Goal: Information Seeking & Learning: Find contact information

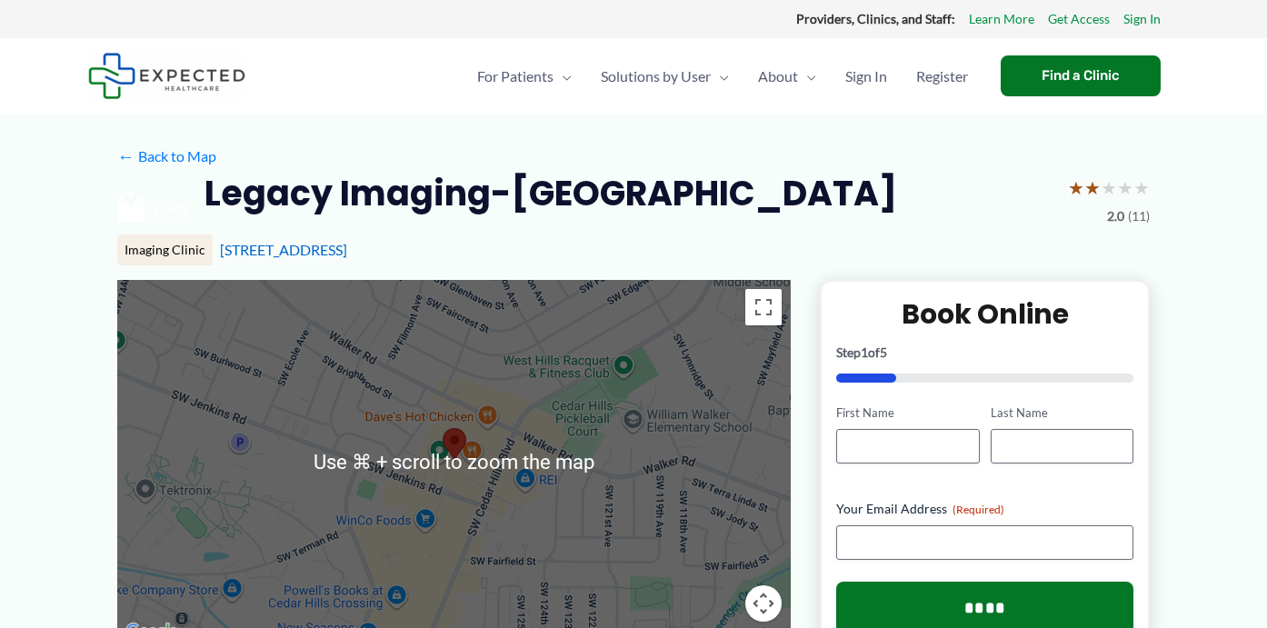
scroll to position [4, 0]
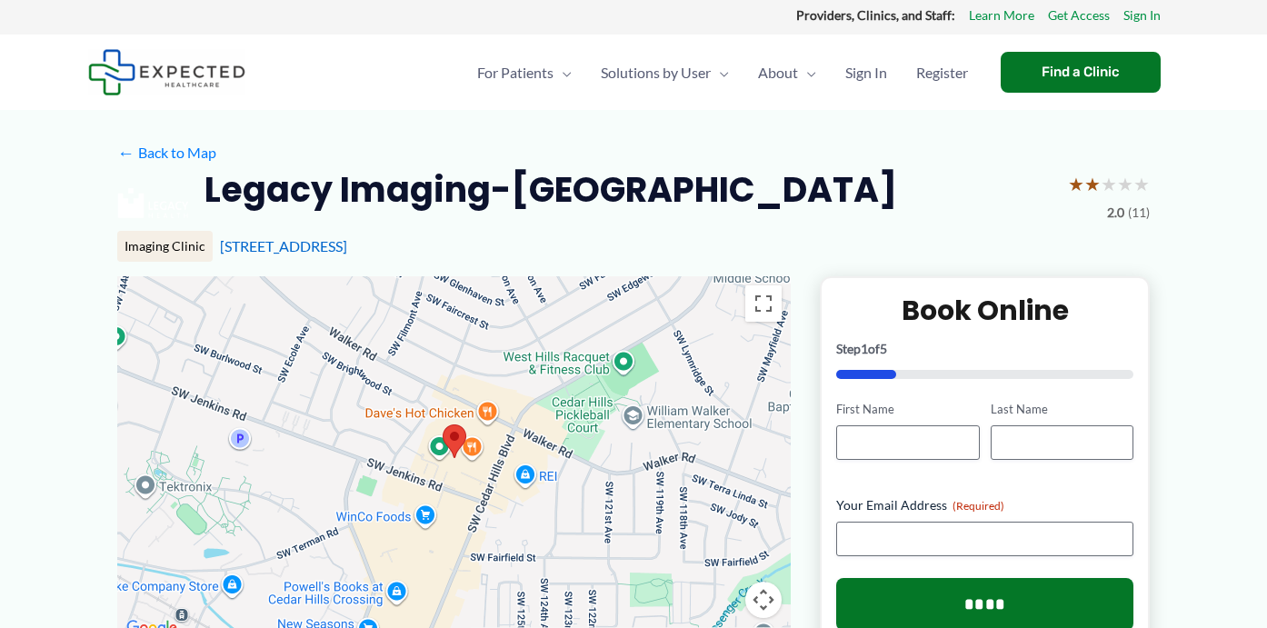
click at [800, 207] on div "Legacy Imaging-[GEOGRAPHIC_DATA] ★ ★ ★ ★ ★ 2.0 (11)" at bounding box center [633, 203] width 1032 height 73
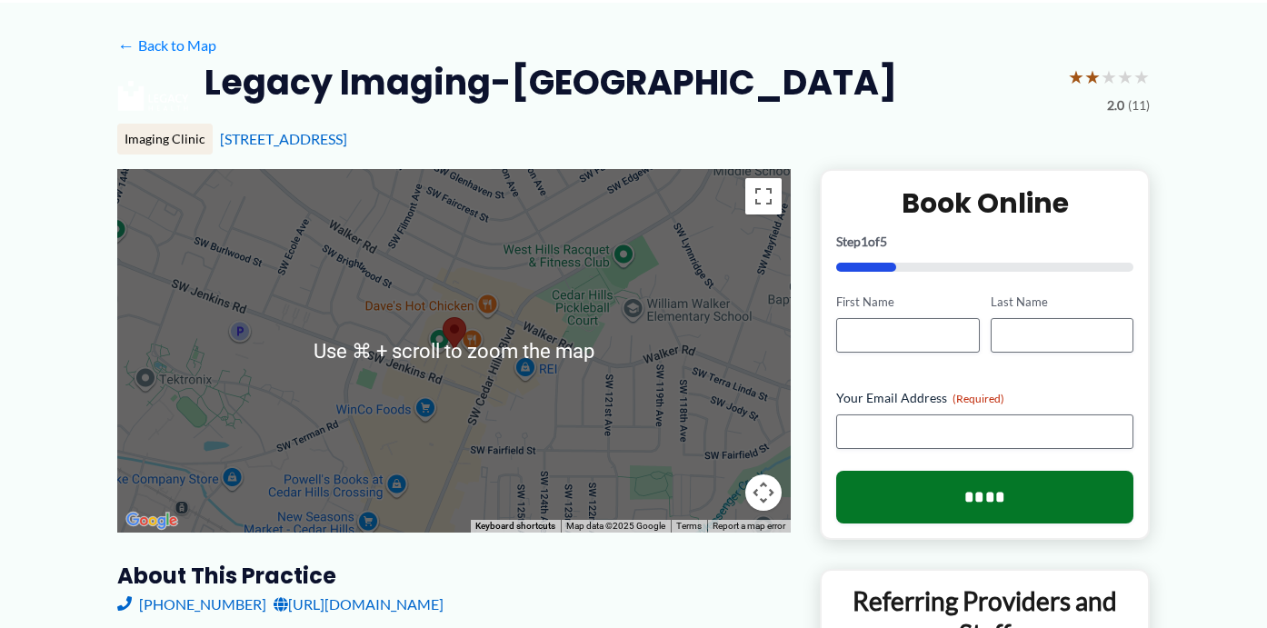
scroll to position [106, 0]
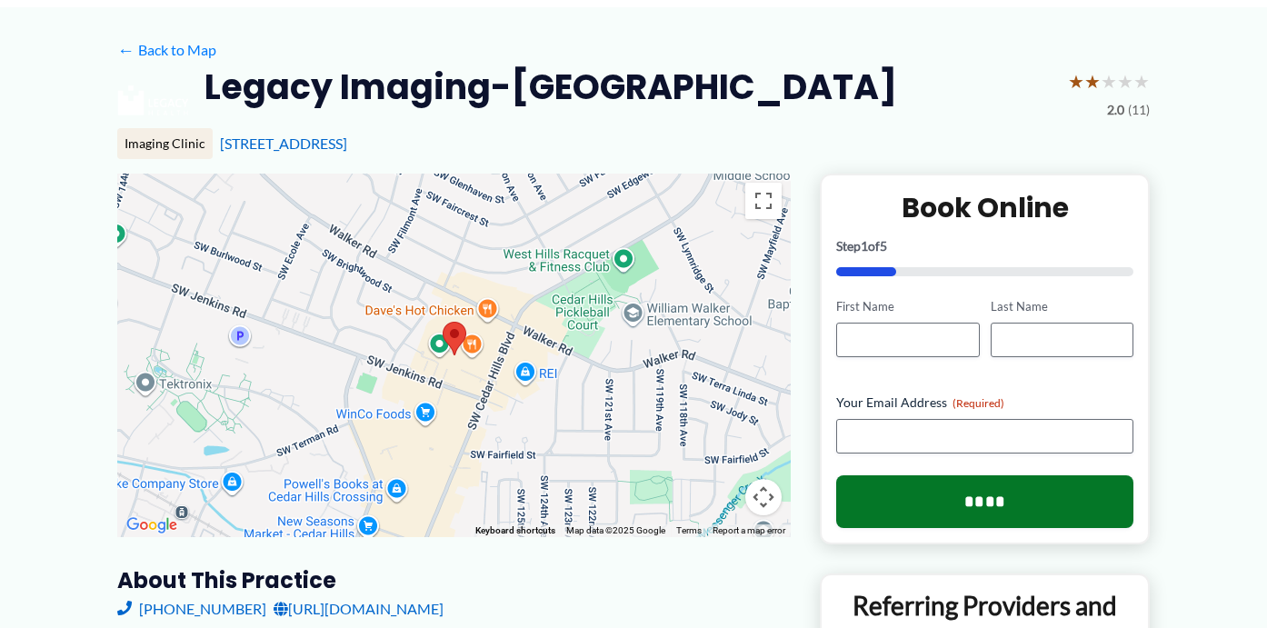
click at [772, 120] on div "Legacy Imaging-[GEOGRAPHIC_DATA] ★ ★ ★ ★ ★ 2.0 (11)" at bounding box center [633, 101] width 1032 height 73
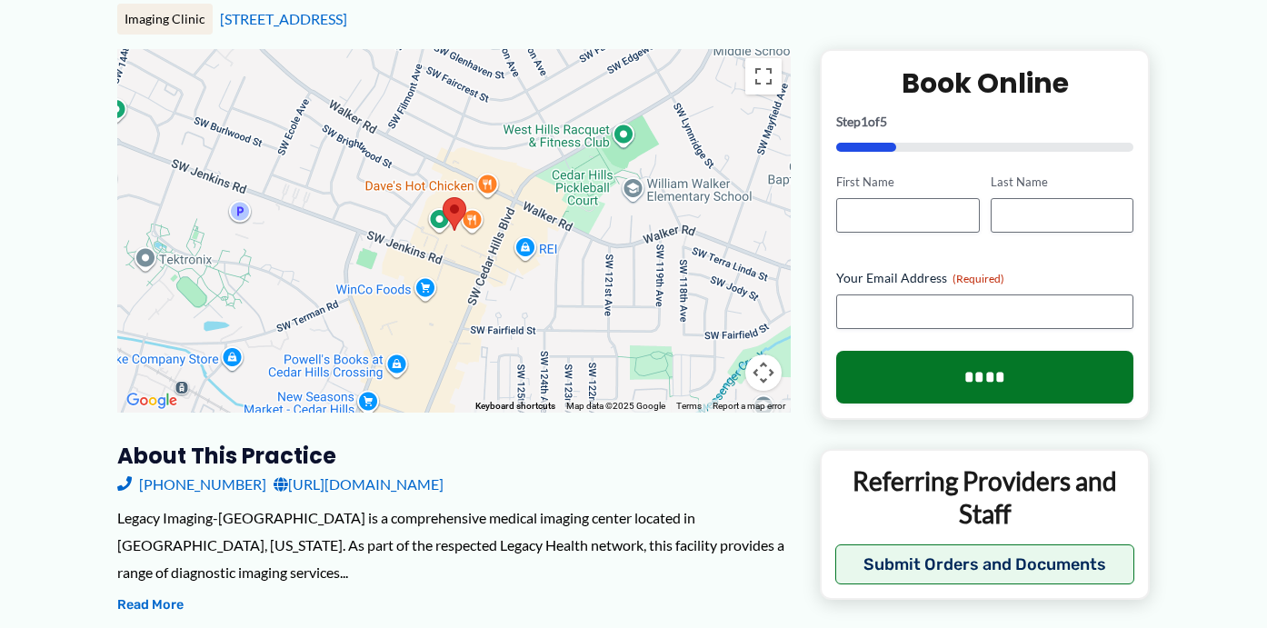
scroll to position [566, 0]
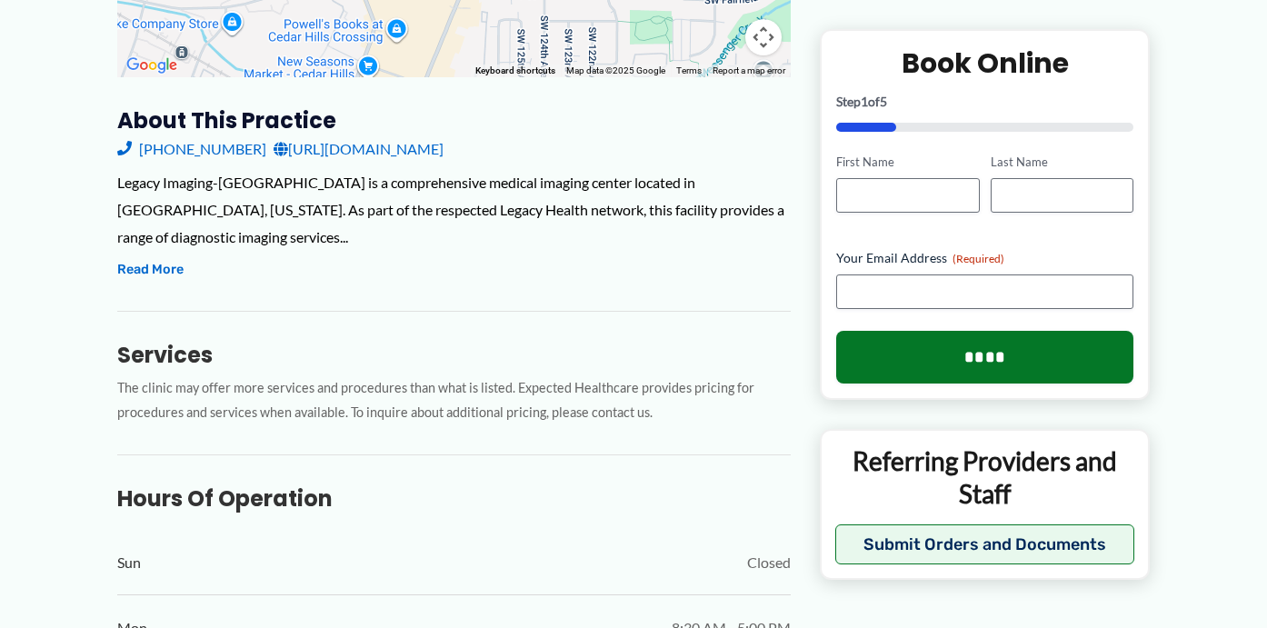
click at [526, 249] on div "Legacy Imaging-[GEOGRAPHIC_DATA] is a comprehensive medical imaging center loca…" at bounding box center [453, 225] width 673 height 113
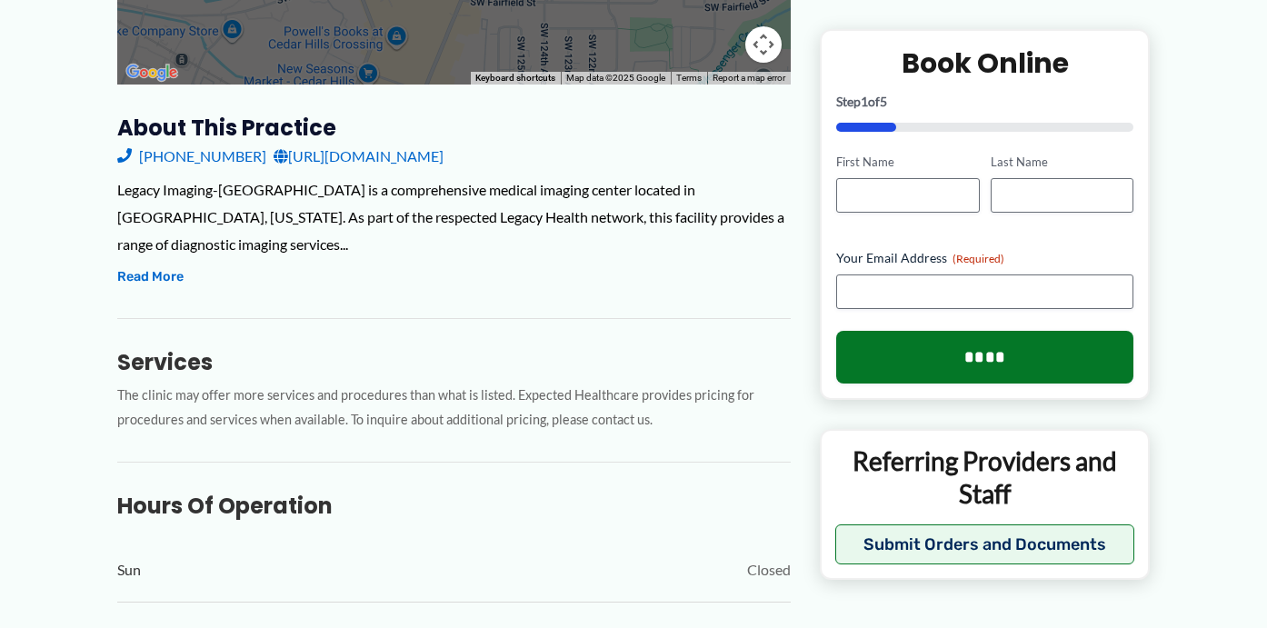
scroll to position [184, 0]
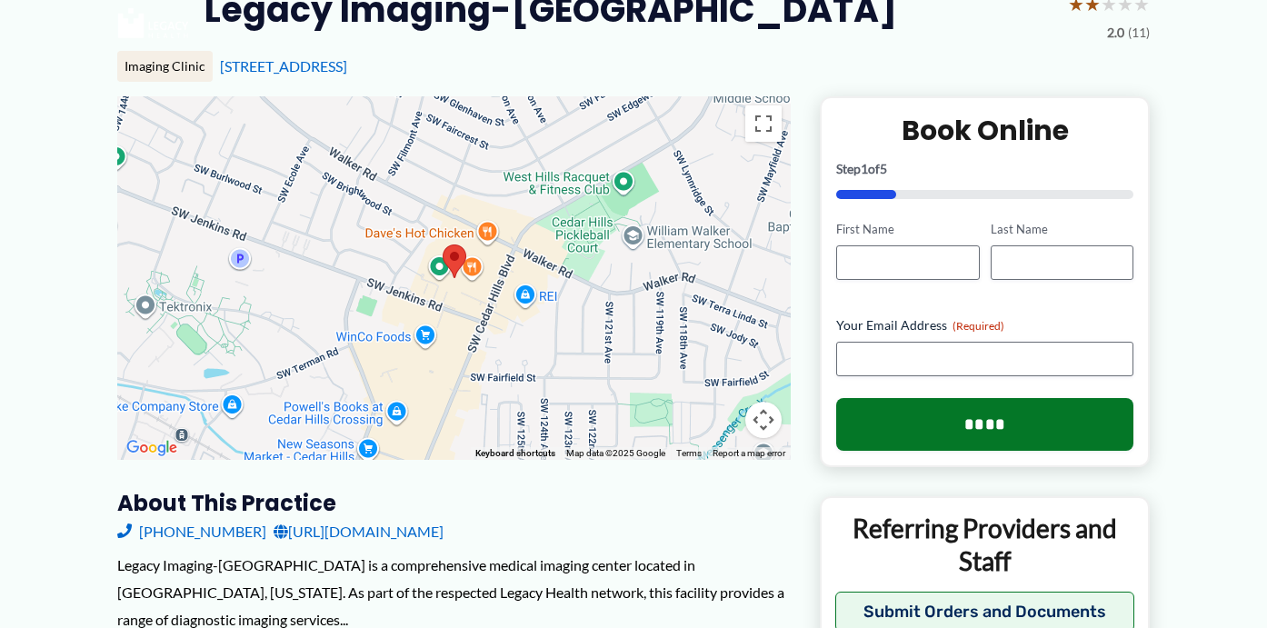
click at [899, 55] on div "Imaging Clinic [STREET_ADDRESS]" at bounding box center [633, 66] width 1032 height 31
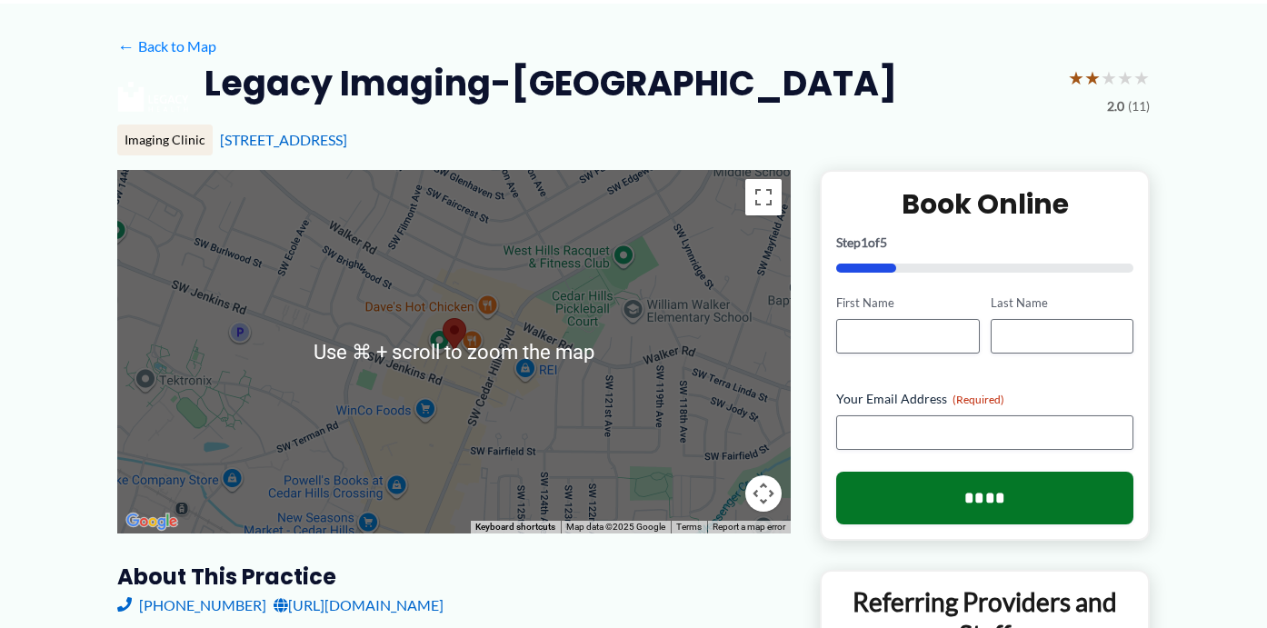
scroll to position [0, 0]
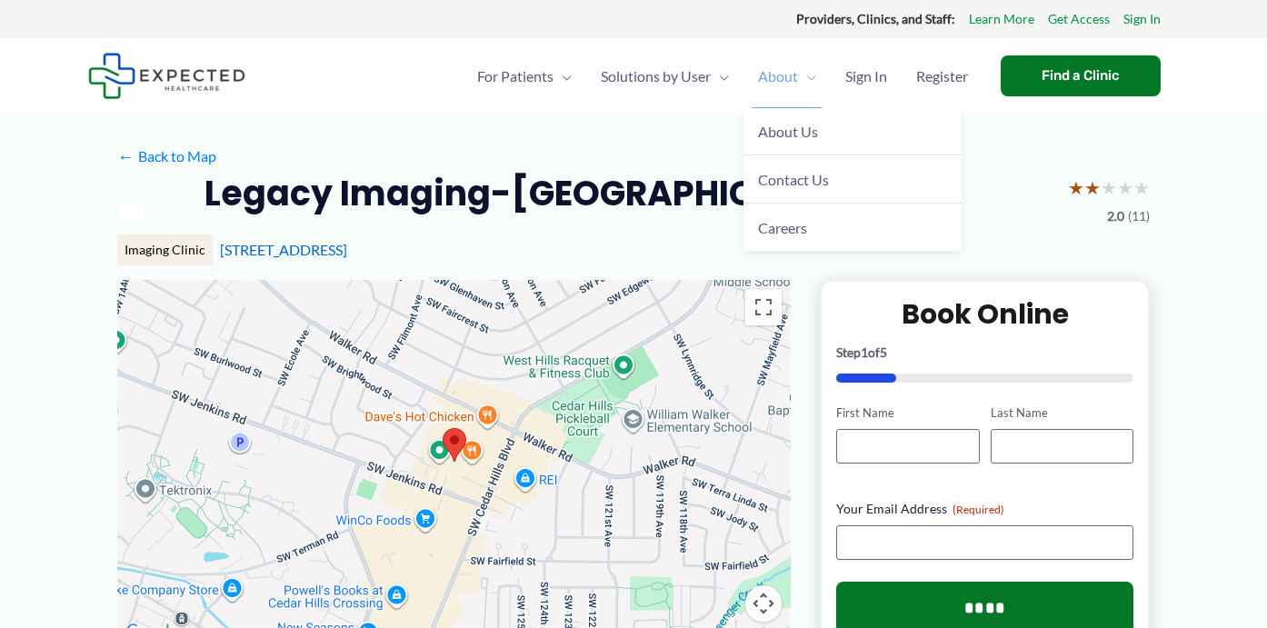
click at [793, 82] on link "About" at bounding box center [786, 77] width 87 height 64
click at [830, 188] on link "Contact Us" at bounding box center [852, 179] width 218 height 48
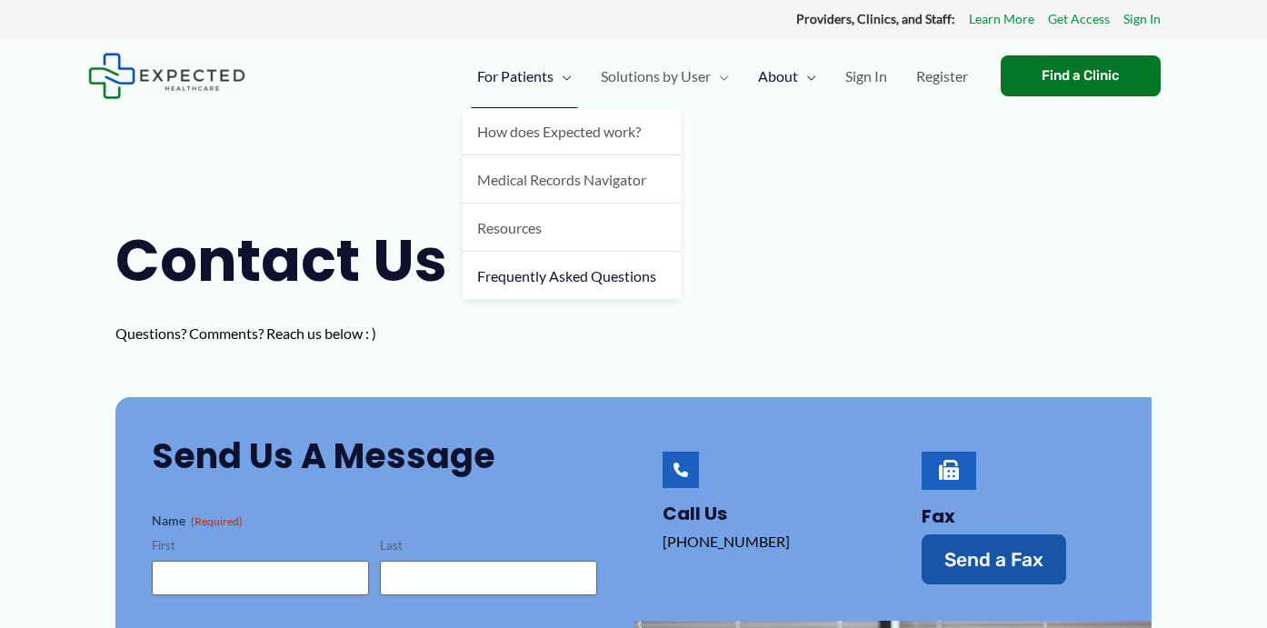
click at [559, 276] on span "Frequently Asked Questions" at bounding box center [566, 275] width 179 height 17
